Goal: Task Accomplishment & Management: Use online tool/utility

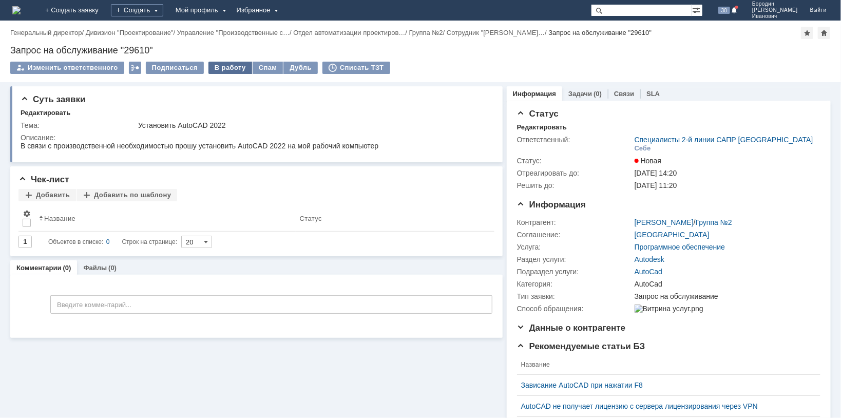
click at [226, 64] on div "В работу" at bounding box center [230, 68] width 44 height 12
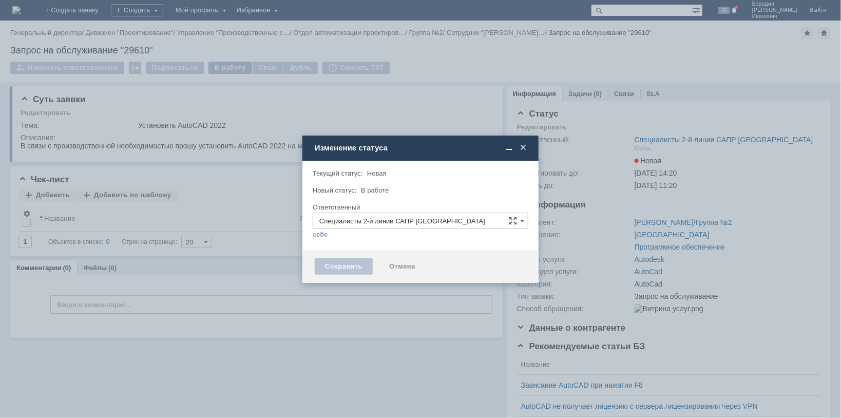
type input "[PERSON_NAME]"
type input "AutoCad"
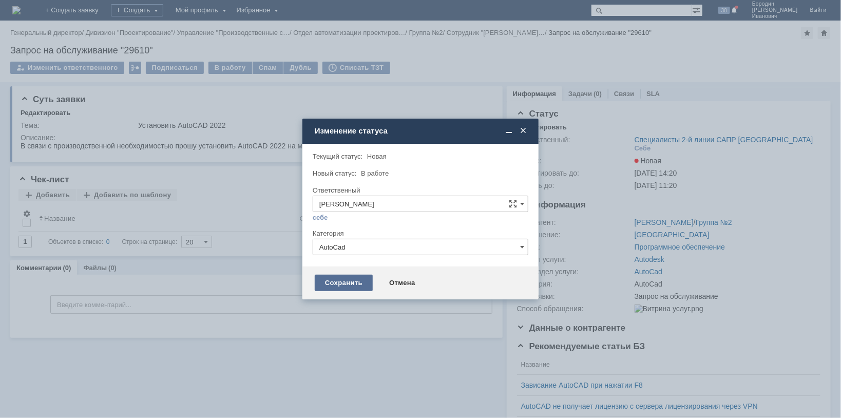
click at [351, 281] on div "Сохранить" at bounding box center [344, 283] width 58 height 16
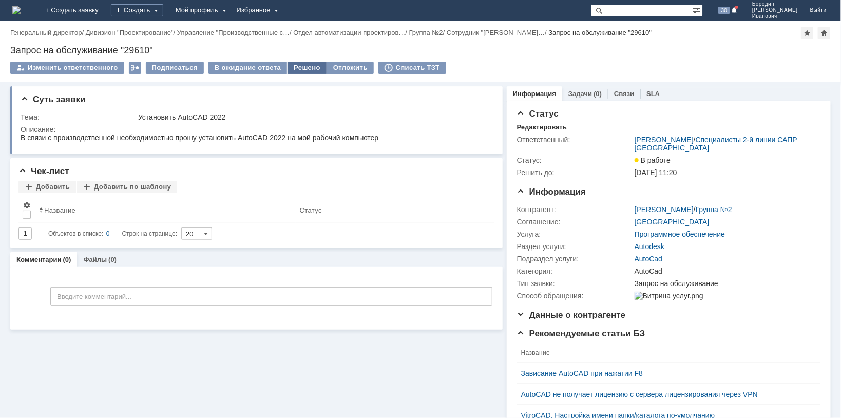
click at [301, 68] on div "Решено" at bounding box center [307, 68] width 39 height 12
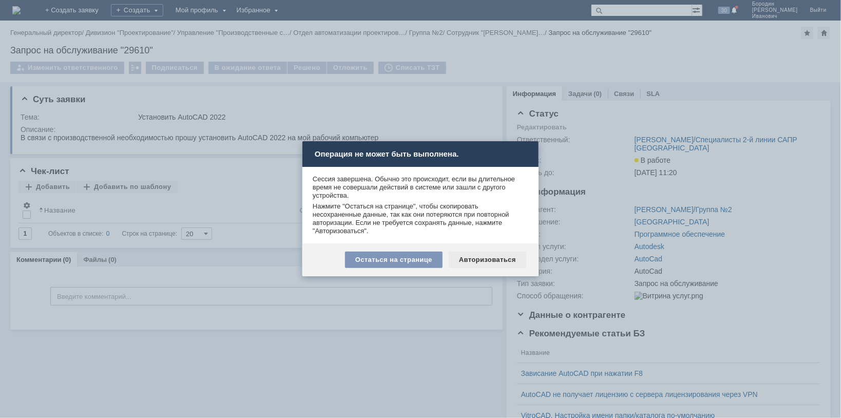
click at [504, 260] on div "Авторизоваться" at bounding box center [488, 260] width 78 height 16
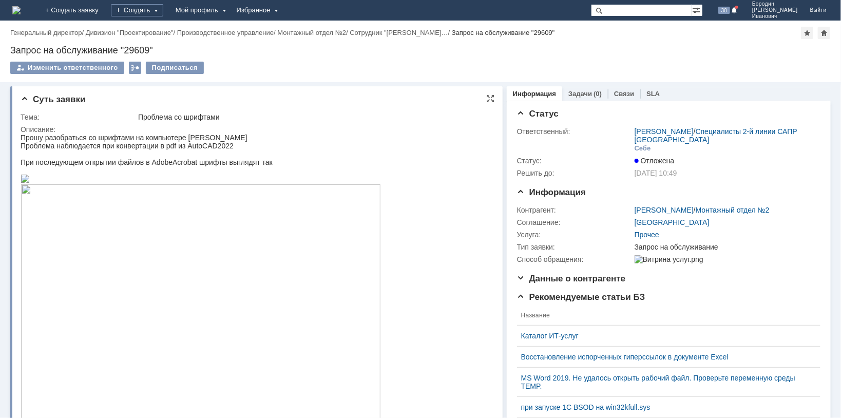
click at [413, 157] on html "Прошу разобраться со шрифтами на компьютере Медведевой М.А. Проблема наблюдаетс…" at bounding box center [252, 296] width 464 height 327
click at [746, 179] on td "01.10.2025 10:49" at bounding box center [725, 173] width 185 height 12
click at [812, 113] on div at bounding box center [816, 113] width 8 height 8
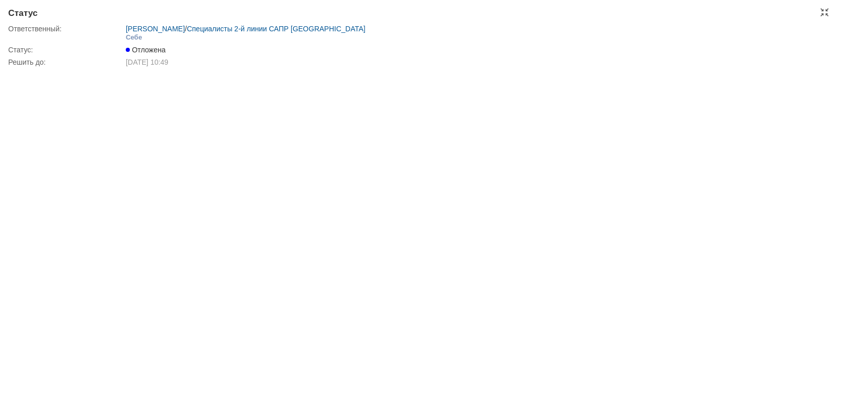
click at [210, 77] on div "Статус Ответственный: Зиборов Валерий Сергеевич / Специалисты 2-й линии САПР Но…" at bounding box center [420, 209] width 841 height 418
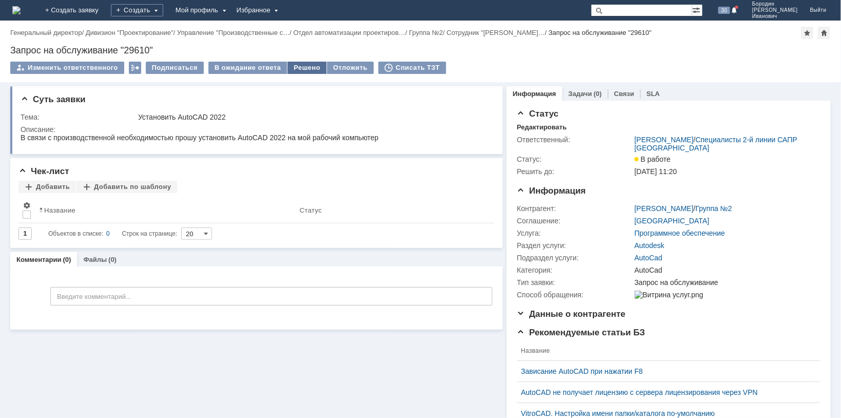
click at [295, 68] on div "Решено" at bounding box center [307, 68] width 39 height 12
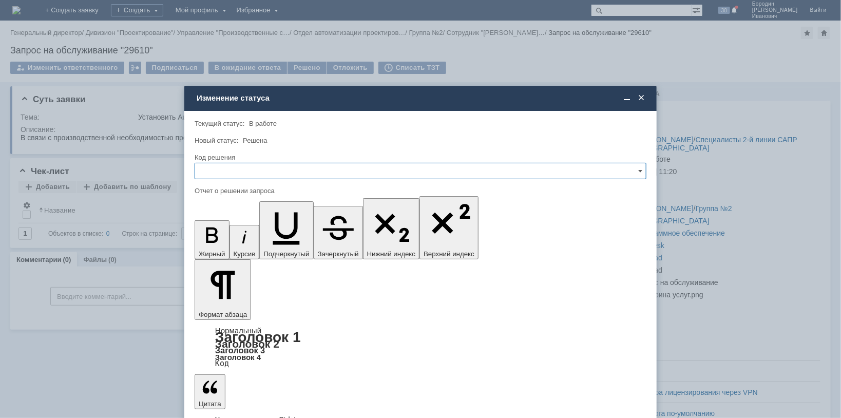
click at [642, 169] on input "text" at bounding box center [421, 171] width 452 height 16
click at [258, 235] on div "Решено" at bounding box center [420, 240] width 451 height 16
type input "Решено"
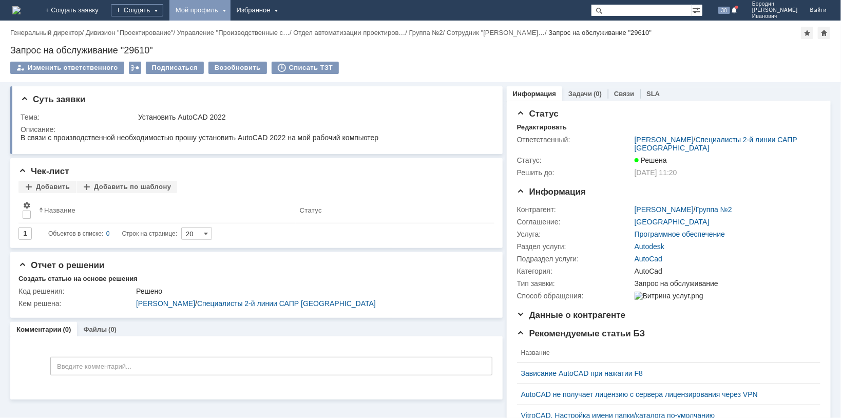
click at [231, 10] on div "Мой профиль" at bounding box center [199, 10] width 61 height 21
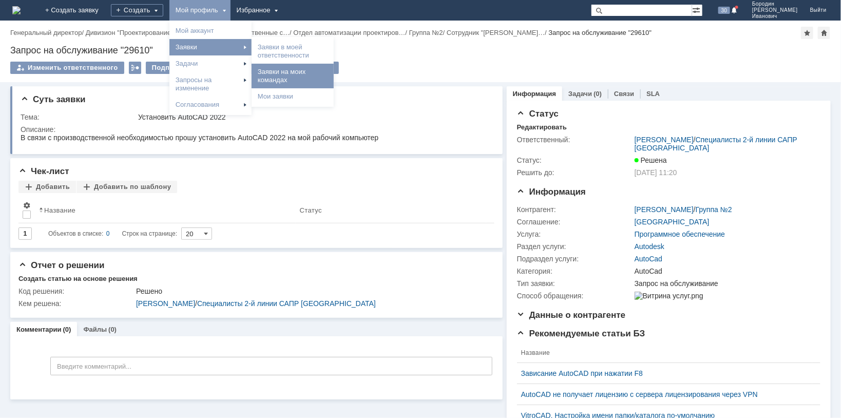
drag, startPoint x: 346, startPoint y: 50, endPoint x: 338, endPoint y: 73, distance: 24.8
click at [334, 73] on div "Заявки в моей ответственности Заявки на моих командах [PERSON_NAME] заявки" at bounding box center [293, 72] width 82 height 66
click at [326, 74] on link "Заявки на моих командах" at bounding box center [293, 76] width 78 height 21
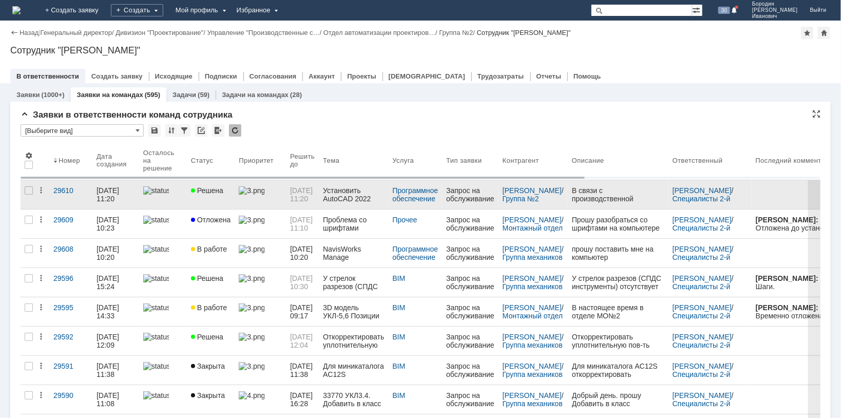
click at [217, 192] on span "Решена" at bounding box center [207, 190] width 32 height 8
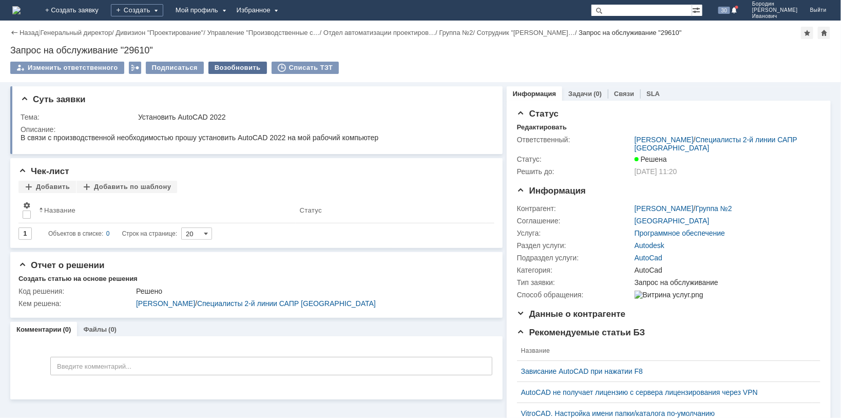
click at [235, 68] on div "Возобновить" at bounding box center [237, 68] width 59 height 12
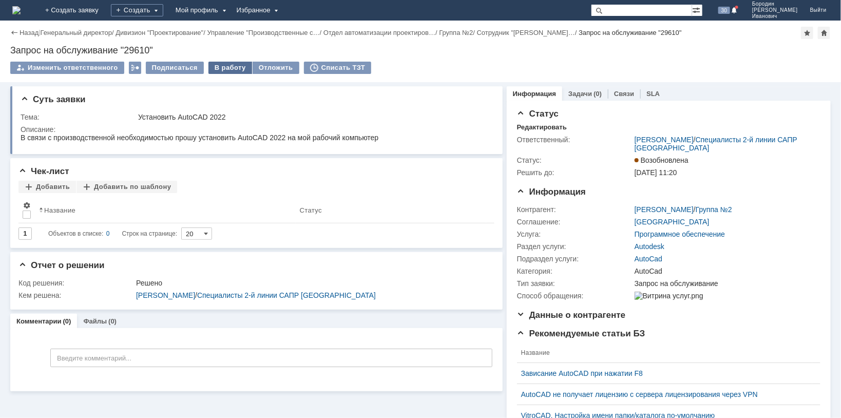
click at [229, 66] on div "В работу" at bounding box center [230, 68] width 44 height 12
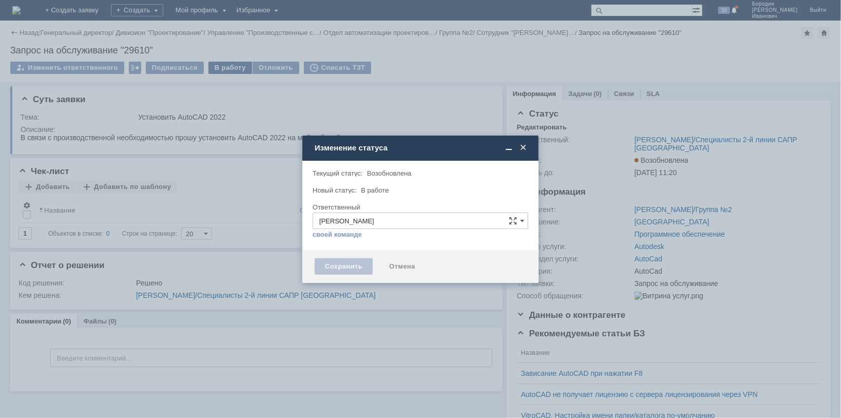
type input "AutoCad"
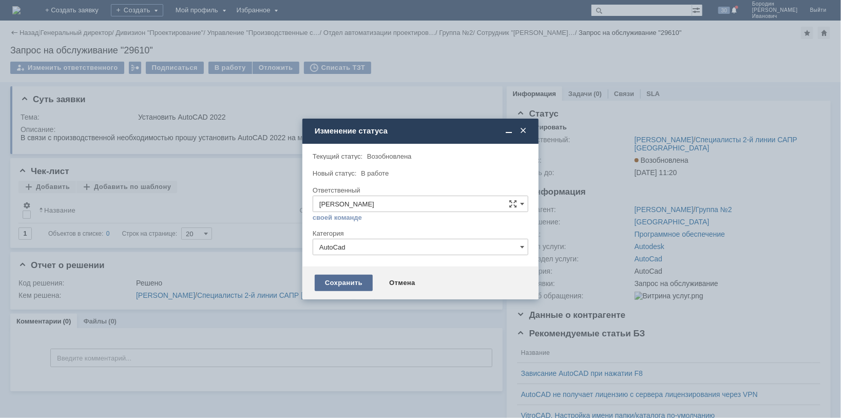
click at [357, 280] on div "Сохранить" at bounding box center [344, 283] width 58 height 16
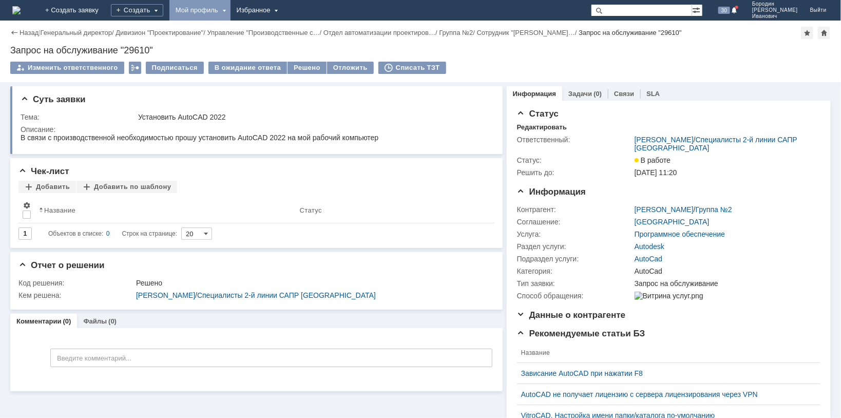
click at [231, 7] on div "Мой профиль" at bounding box center [199, 10] width 61 height 21
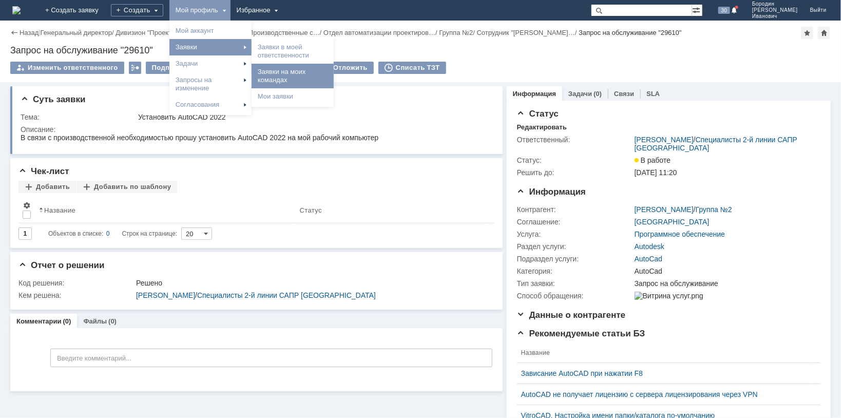
click at [332, 74] on link "Заявки на моих командах" at bounding box center [293, 76] width 78 height 21
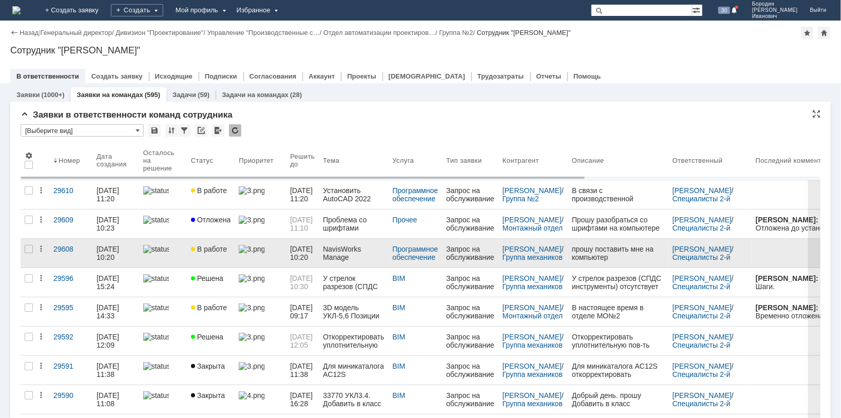
click at [211, 249] on span "В работе" at bounding box center [209, 249] width 36 height 8
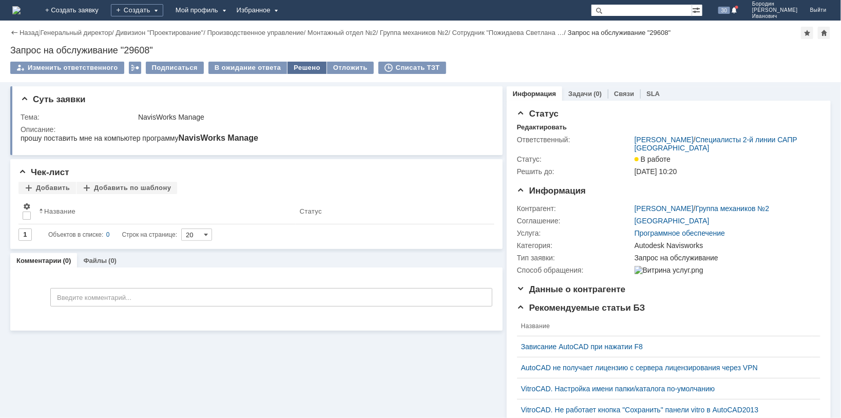
click at [293, 66] on div "Решено" at bounding box center [307, 68] width 39 height 12
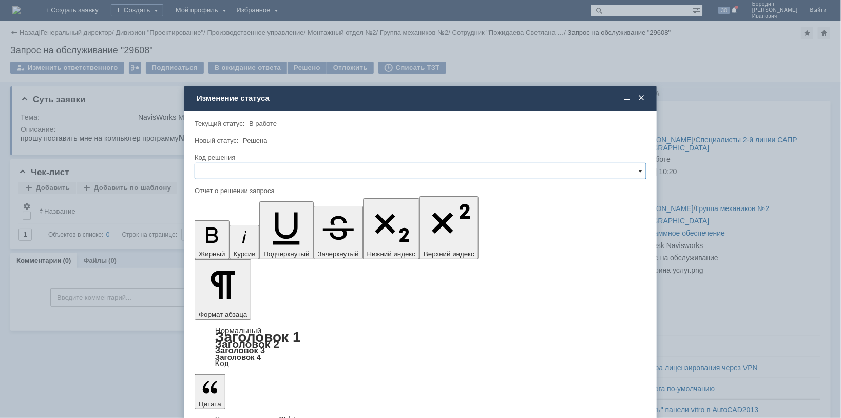
click at [641, 171] on span at bounding box center [640, 171] width 4 height 8
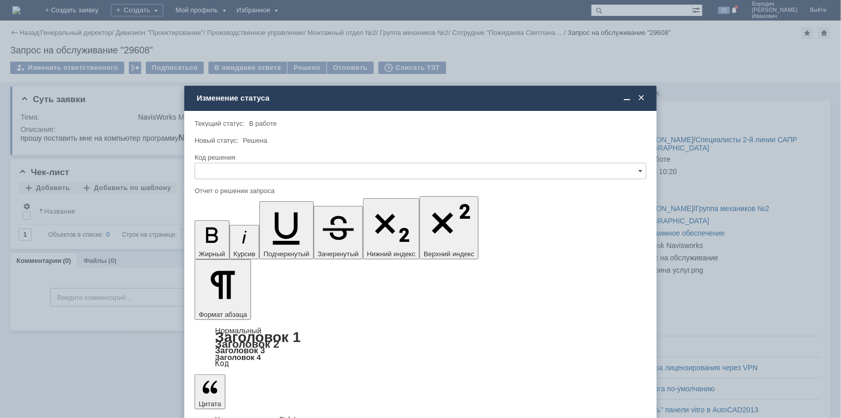
click at [290, 238] on span "Решено" at bounding box center [420, 240] width 439 height 8
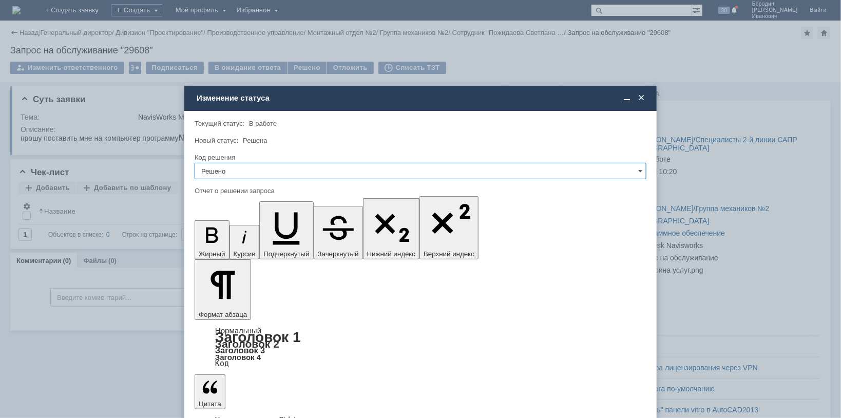
type input "Решено"
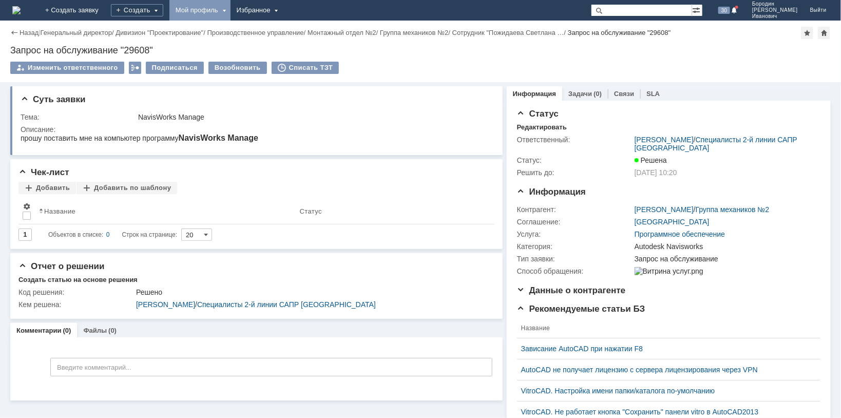
click at [231, 8] on div "Мой профиль" at bounding box center [199, 10] width 61 height 21
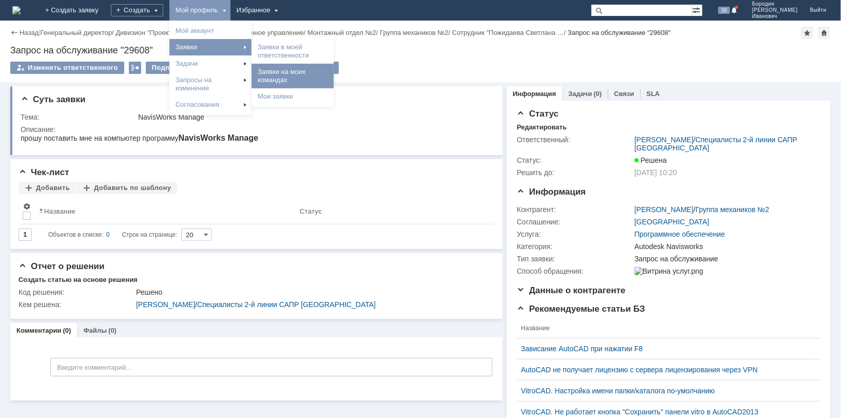
click at [332, 74] on link "Заявки на моих командах" at bounding box center [293, 76] width 78 height 21
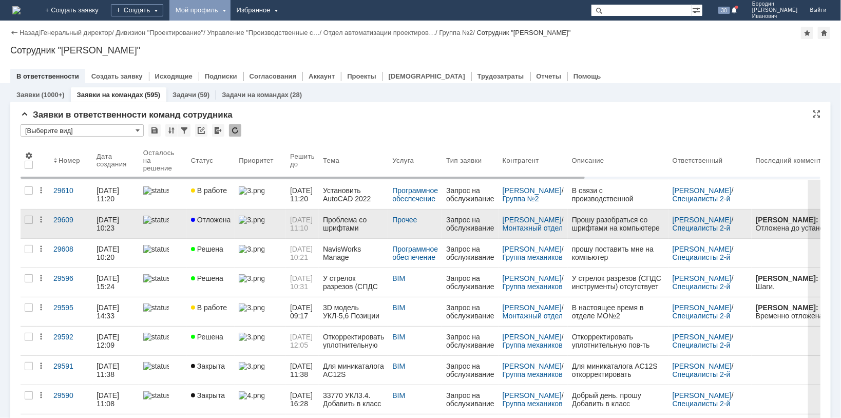
click at [364, 224] on div "Проблема со шрифтами" at bounding box center [353, 224] width 61 height 16
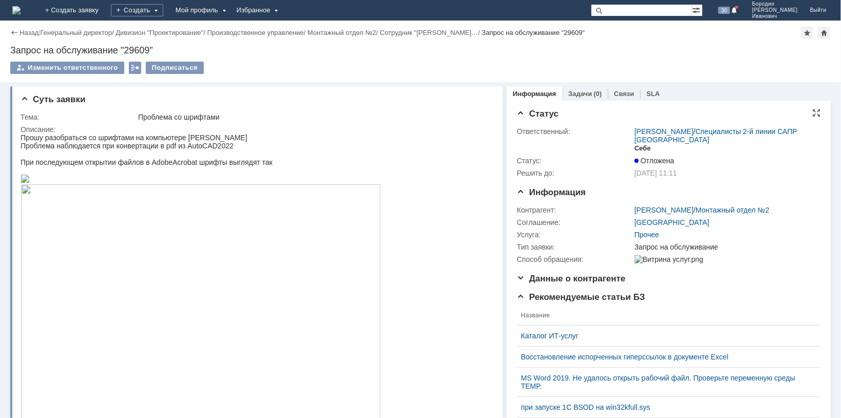
click at [636, 148] on div "Себе" at bounding box center [643, 148] width 16 height 8
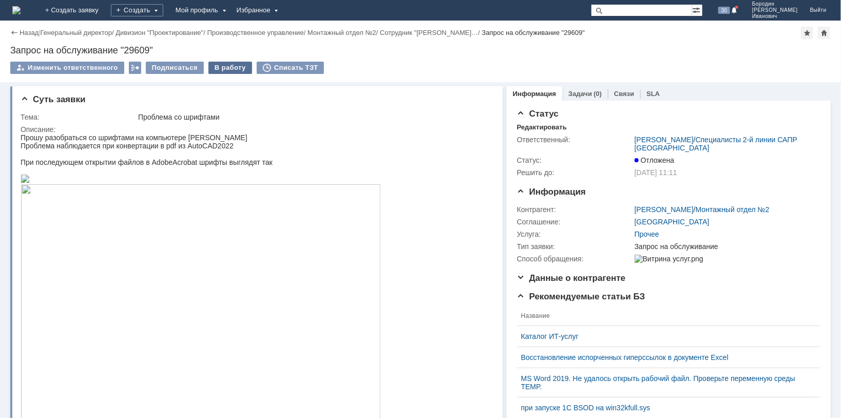
click at [220, 67] on div "В работу" at bounding box center [230, 68] width 44 height 12
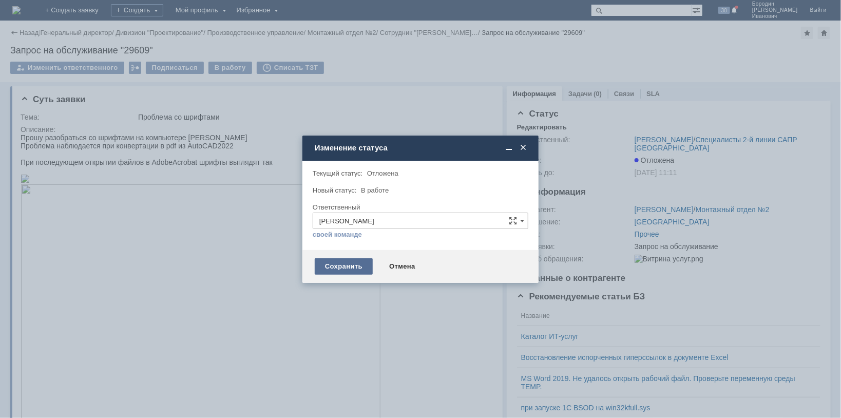
click at [344, 267] on div "Сохранить" at bounding box center [344, 266] width 58 height 16
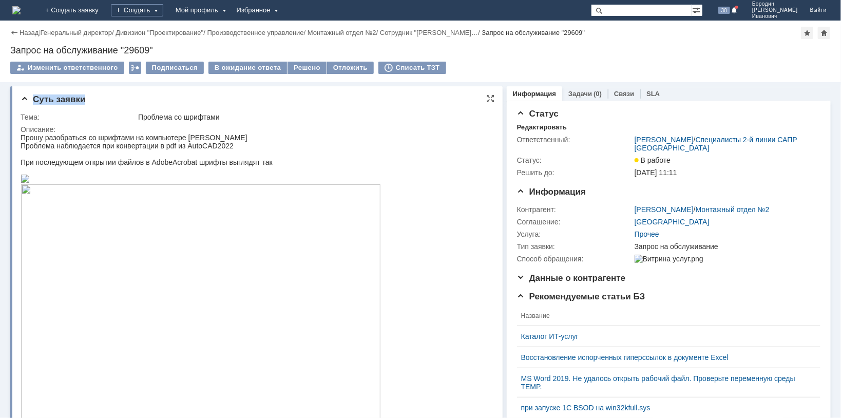
drag, startPoint x: 320, startPoint y: 199, endPoint x: 368, endPoint y: 161, distance: 61.4
click at [812, 194] on div at bounding box center [816, 191] width 8 height 8
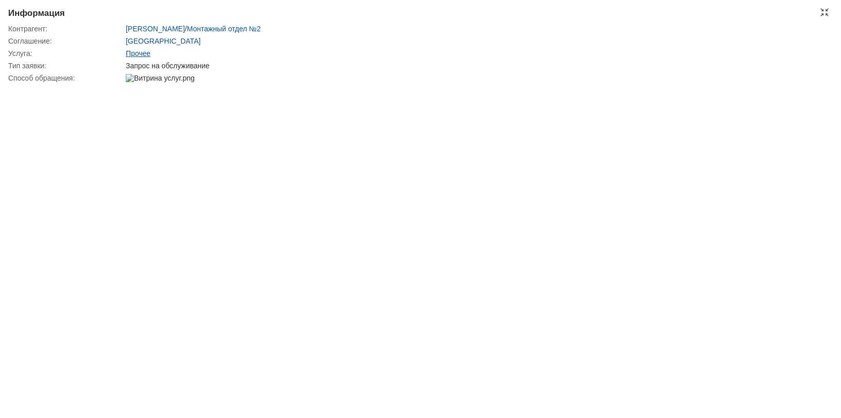
click at [143, 54] on link "Прочее" at bounding box center [138, 53] width 25 height 8
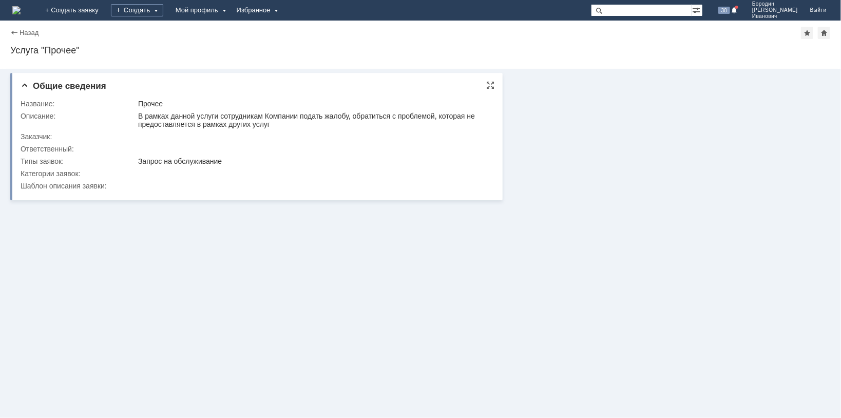
click at [125, 135] on div "Заказчик:" at bounding box center [79, 136] width 116 height 8
click at [21, 34] on link "Назад" at bounding box center [29, 33] width 19 height 8
click at [17, 34] on div "Назад" at bounding box center [24, 33] width 28 height 8
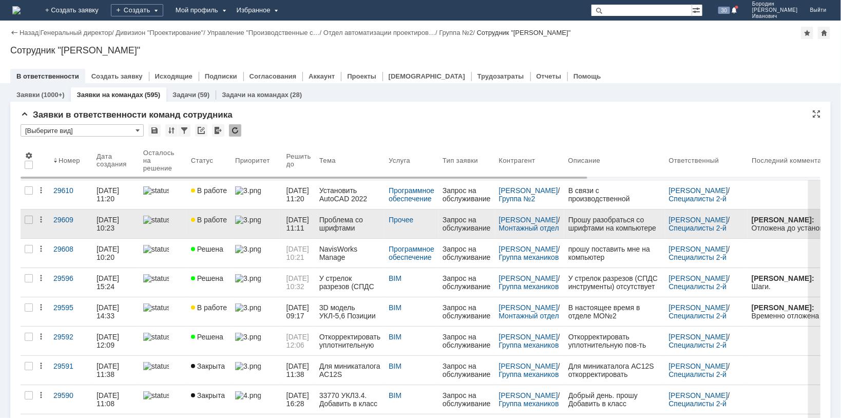
drag, startPoint x: 21, startPoint y: 1, endPoint x: 355, endPoint y: 226, distance: 402.8
click at [355, 226] on div "Проблема со шрифтами" at bounding box center [349, 224] width 61 height 16
drag, startPoint x: 19, startPoint y: 1, endPoint x: 476, endPoint y: 223, distance: 507.8
click at [476, 223] on div "Запрос на обслуживание" at bounding box center [467, 224] width 48 height 16
click at [58, 222] on div "29609" at bounding box center [70, 220] width 35 height 8
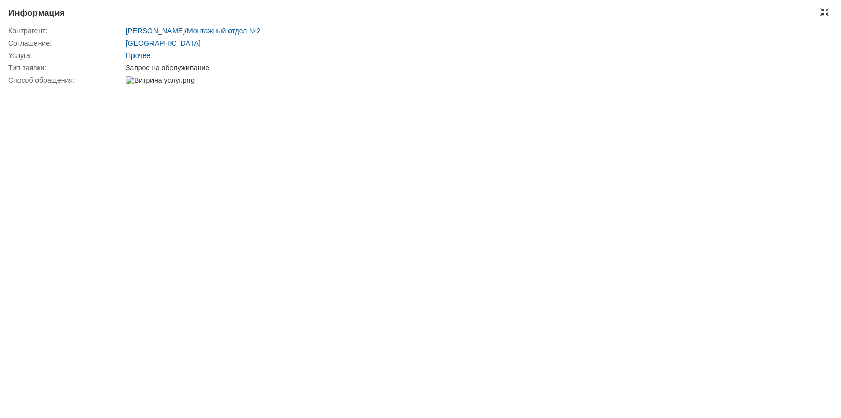
click at [824, 15] on div at bounding box center [825, 12] width 8 height 8
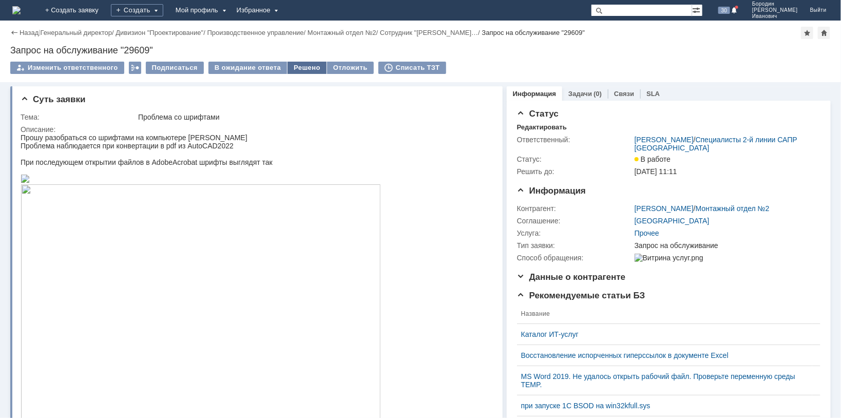
click at [299, 70] on div "Решено" at bounding box center [307, 68] width 39 height 12
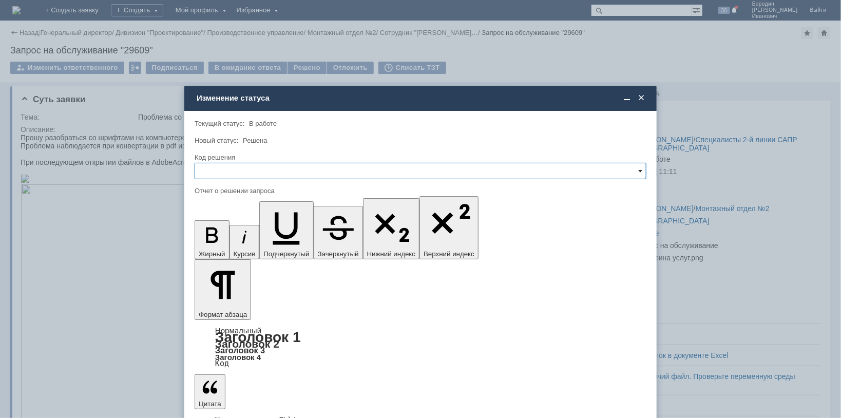
click at [641, 167] on span at bounding box center [640, 171] width 4 height 8
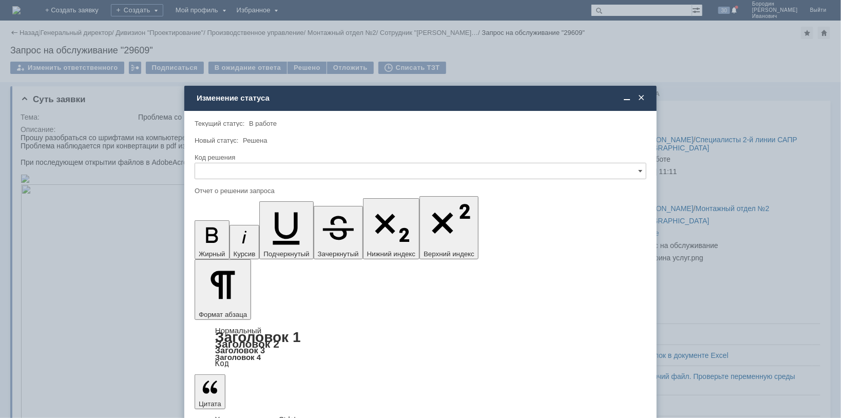
click at [232, 240] on span "Решено" at bounding box center [420, 240] width 439 height 8
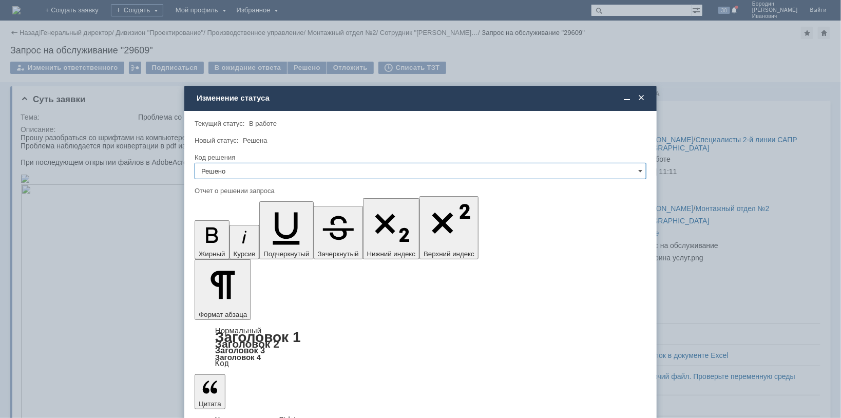
type input "Решено"
